Goal: Information Seeking & Learning: Learn about a topic

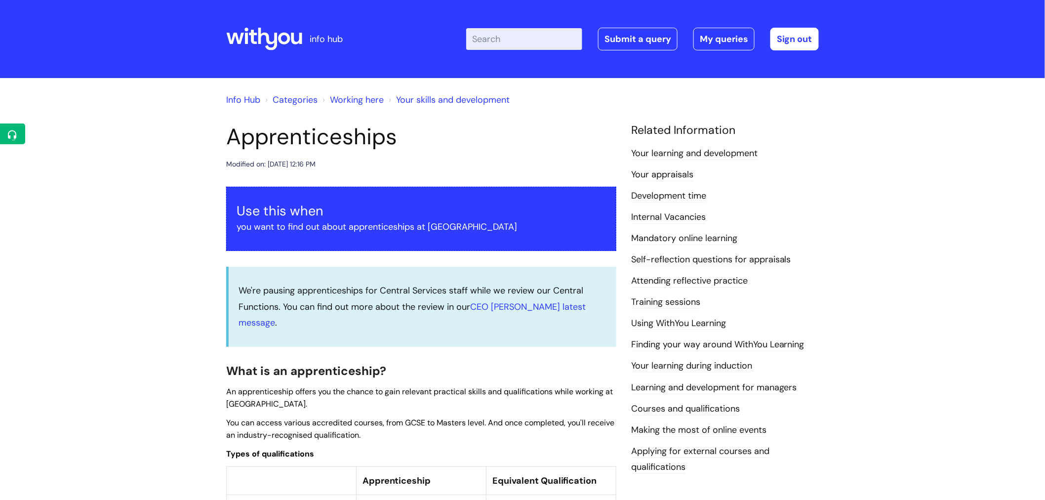
click at [247, 102] on link "Info Hub" at bounding box center [243, 100] width 34 height 12
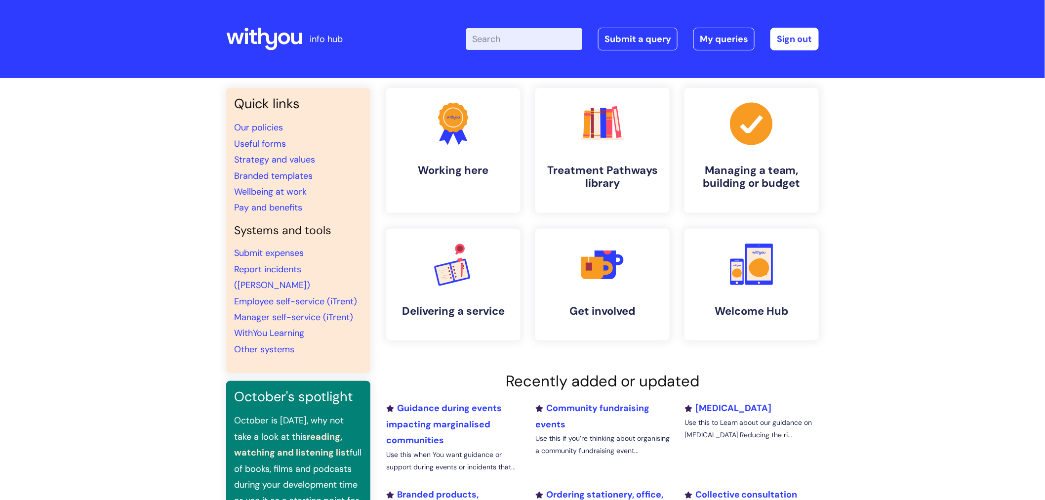
click at [512, 44] on input "Enter your search term here..." at bounding box center [524, 39] width 116 height 22
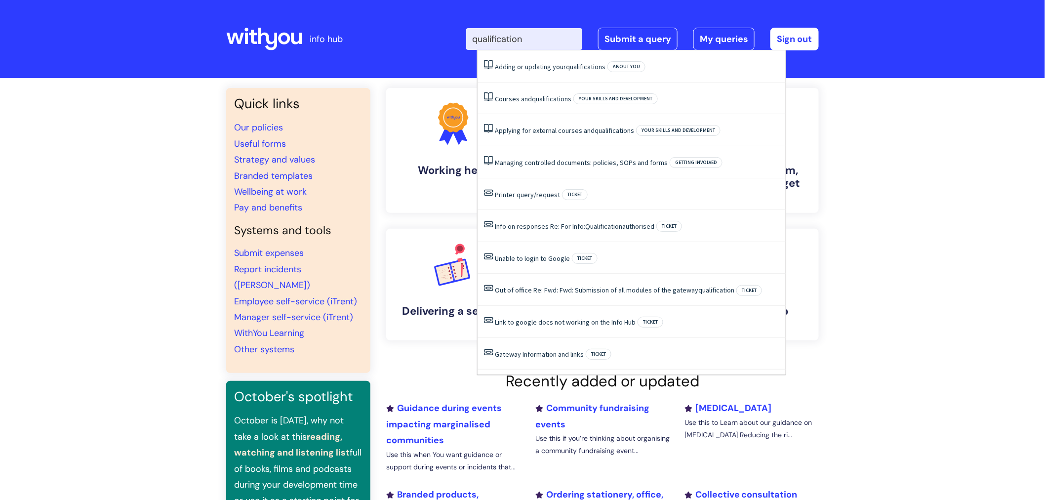
type input "qualifications"
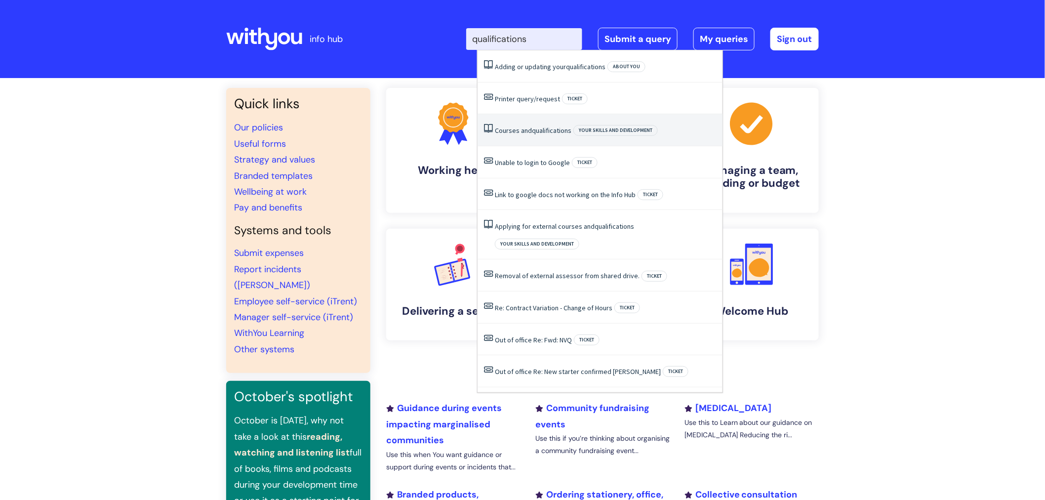
click at [554, 133] on span "qualifications" at bounding box center [552, 130] width 40 height 9
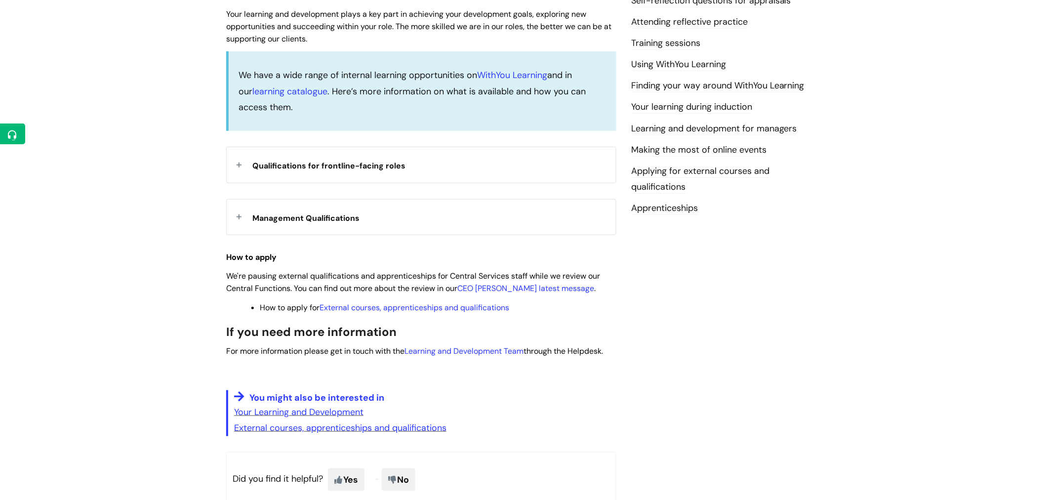
scroll to position [261, 0]
click at [237, 162] on div "Qualifications for frontline-facing roles" at bounding box center [421, 162] width 389 height 35
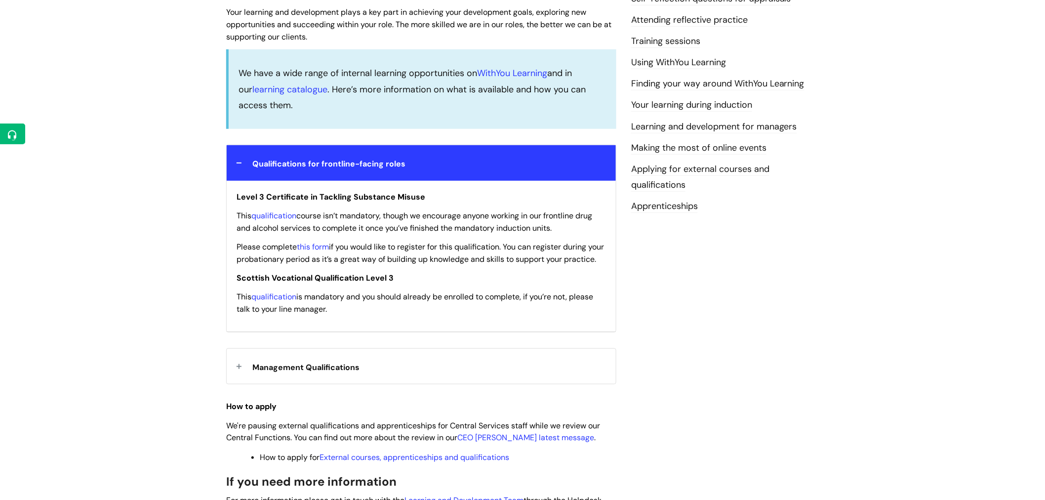
click at [239, 377] on div "Management Qualifications" at bounding box center [421, 366] width 389 height 35
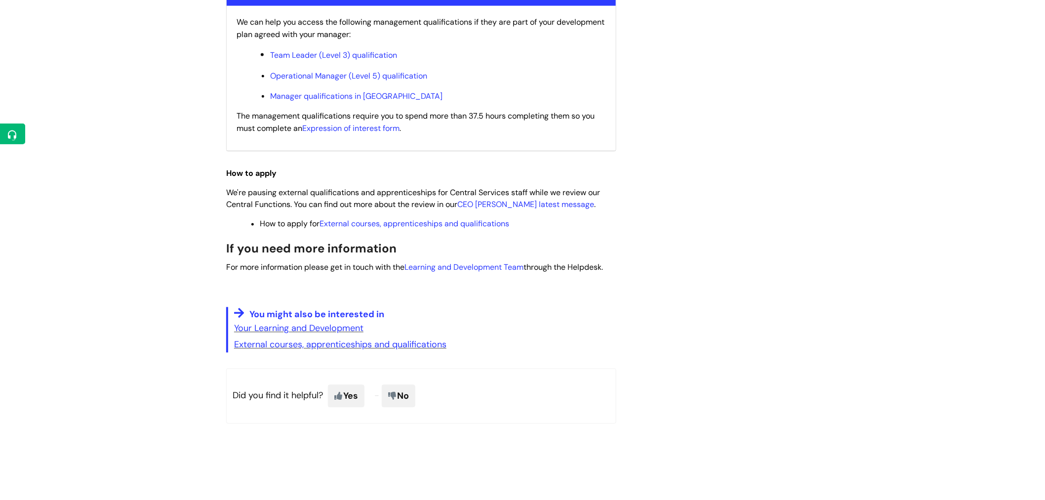
scroll to position [640, 0]
click at [435, 228] on link "External courses, apprenticeships and qualifications" at bounding box center [415, 222] width 190 height 10
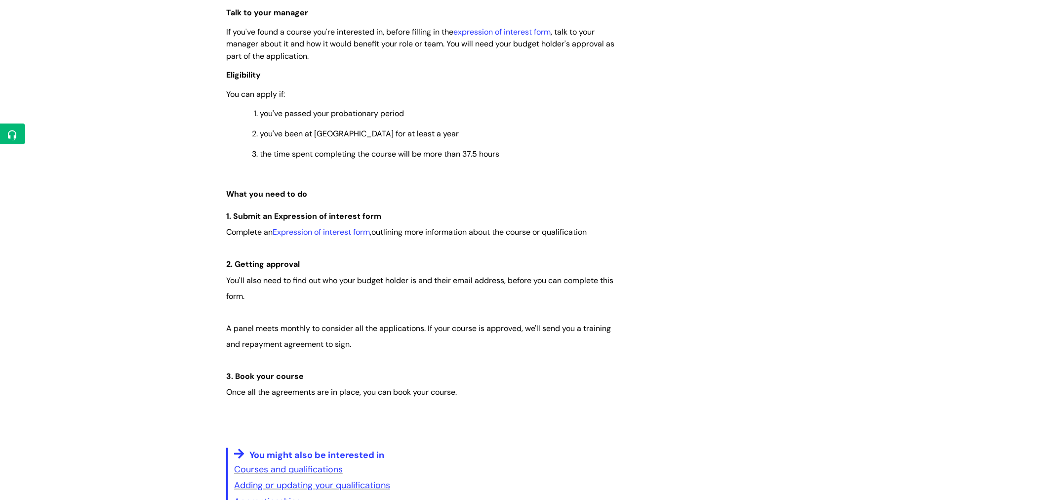
scroll to position [601, 0]
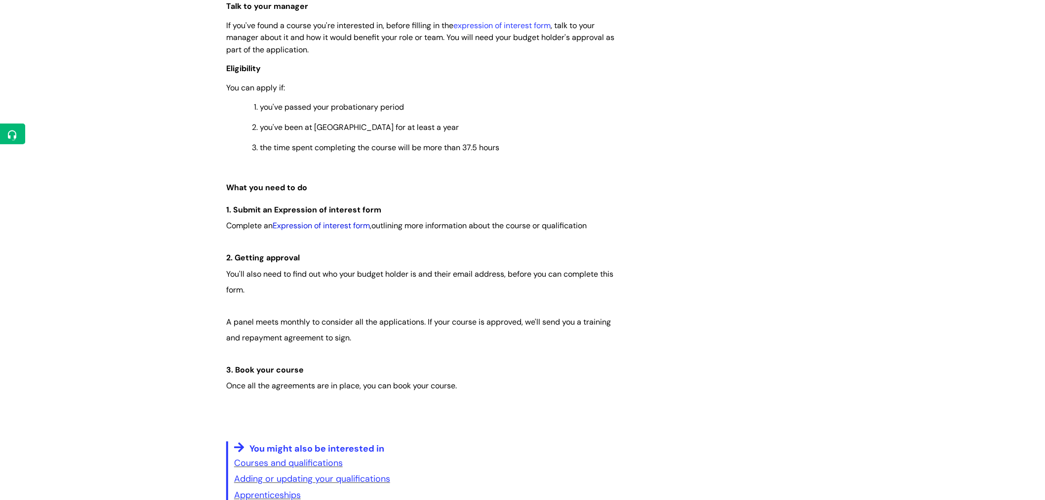
click at [310, 226] on link "Expression of interest form" at bounding box center [321, 226] width 97 height 10
